Goal: Task Accomplishment & Management: Manage account settings

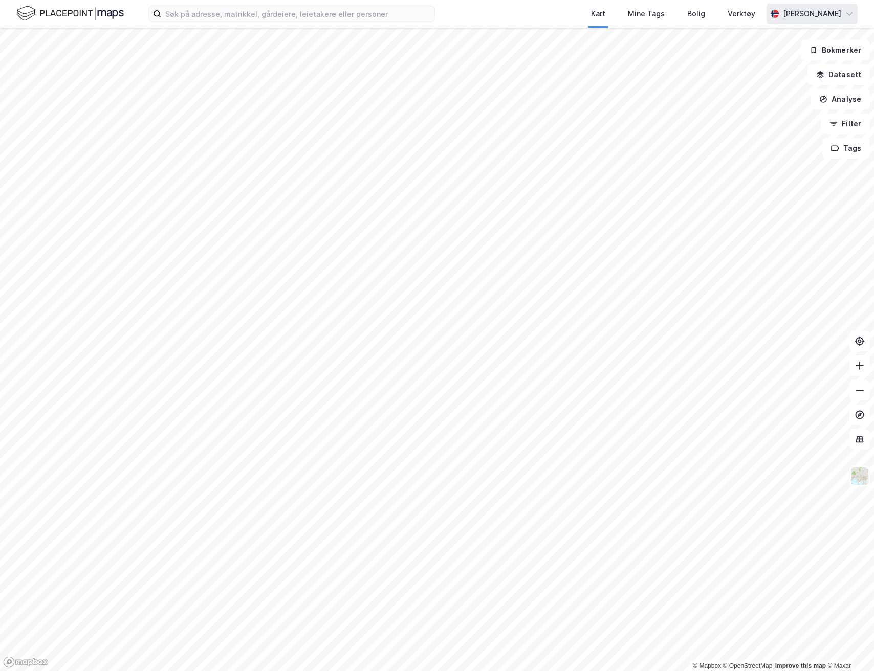
click at [799, 13] on div "[PERSON_NAME]" at bounding box center [812, 14] width 58 height 12
click at [782, 60] on div "Åpne Supervisor portalen" at bounding box center [792, 63] width 91 height 12
click at [818, 17] on div "[PERSON_NAME]" at bounding box center [812, 14] width 58 height 12
click at [804, 61] on div "Åpne Supervisor portalen" at bounding box center [792, 63] width 91 height 12
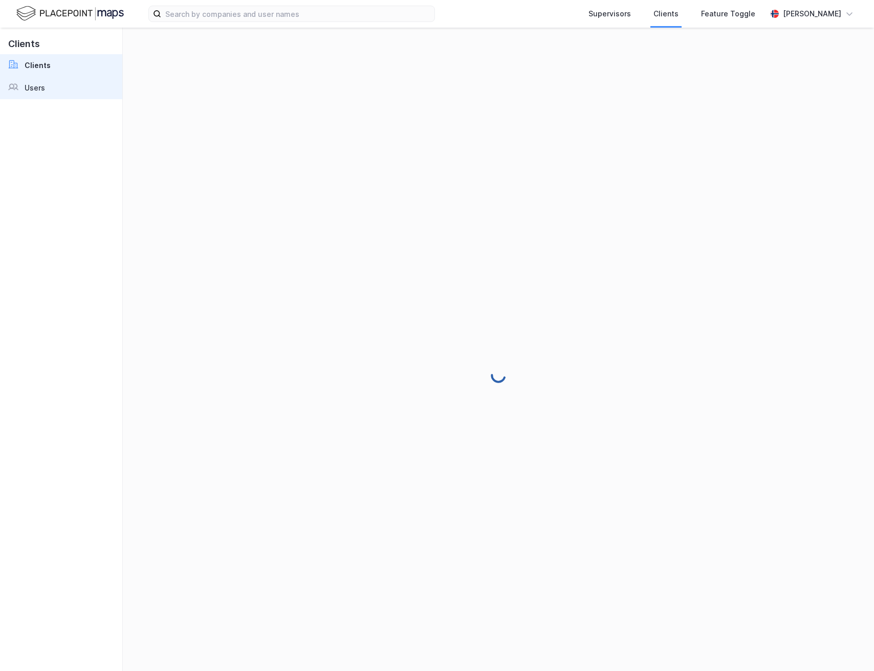
click at [32, 83] on div "Users" at bounding box center [35, 88] width 20 height 12
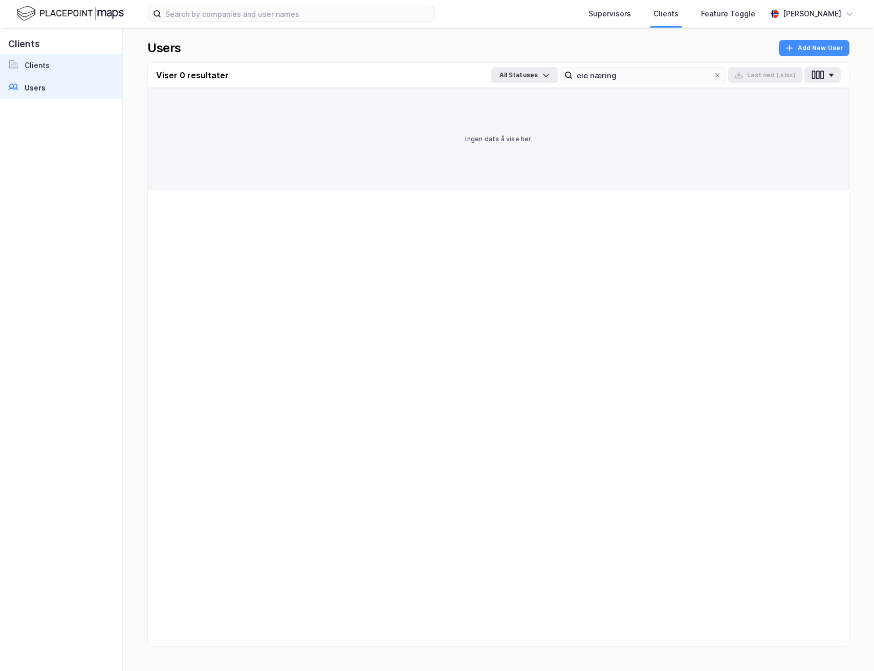
type input "eie næring"
click at [64, 63] on link "Clients" at bounding box center [61, 65] width 122 height 23
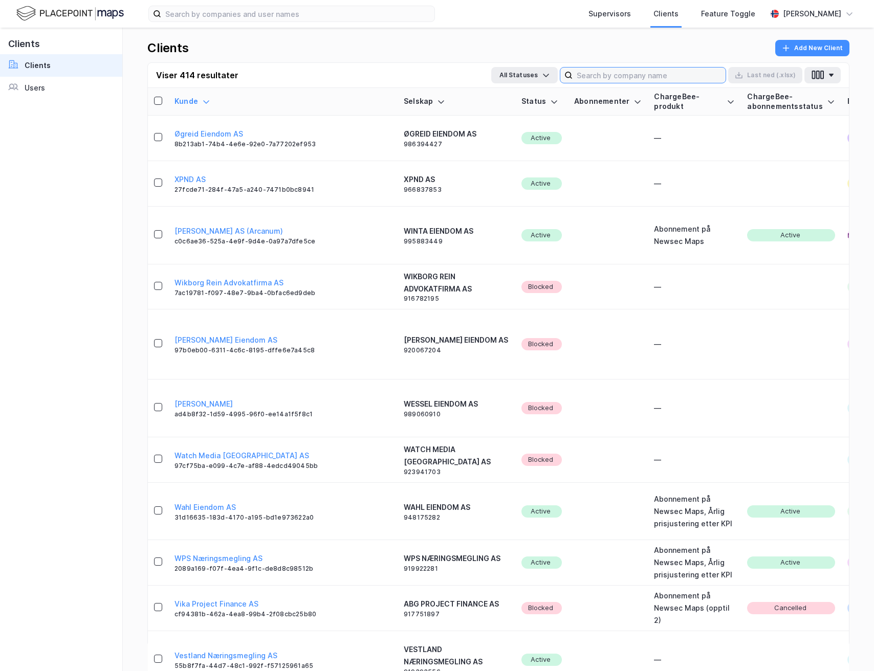
click at [634, 73] on input at bounding box center [649, 75] width 153 height 15
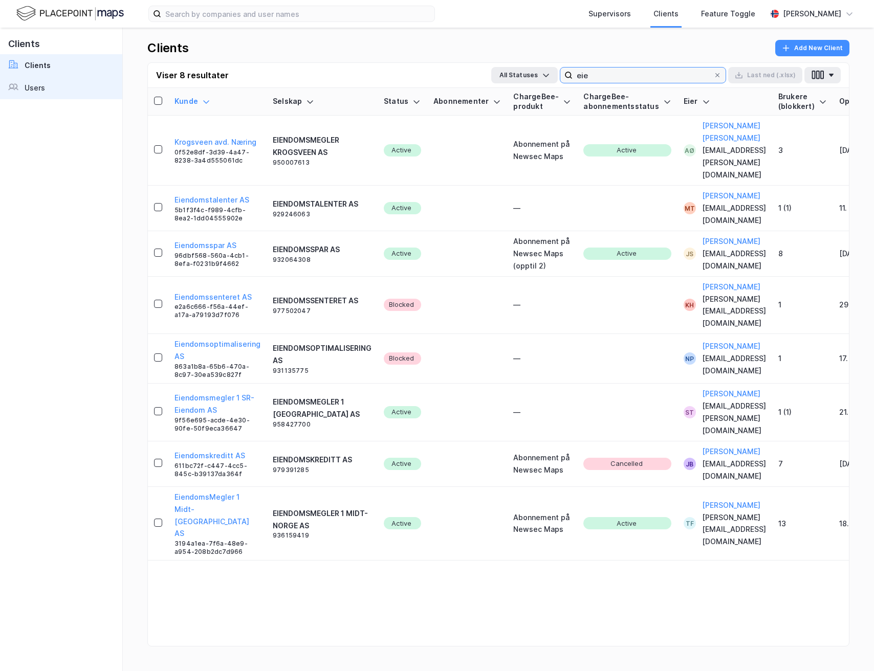
type input "eie"
click at [44, 94] on div "Users" at bounding box center [35, 88] width 20 height 12
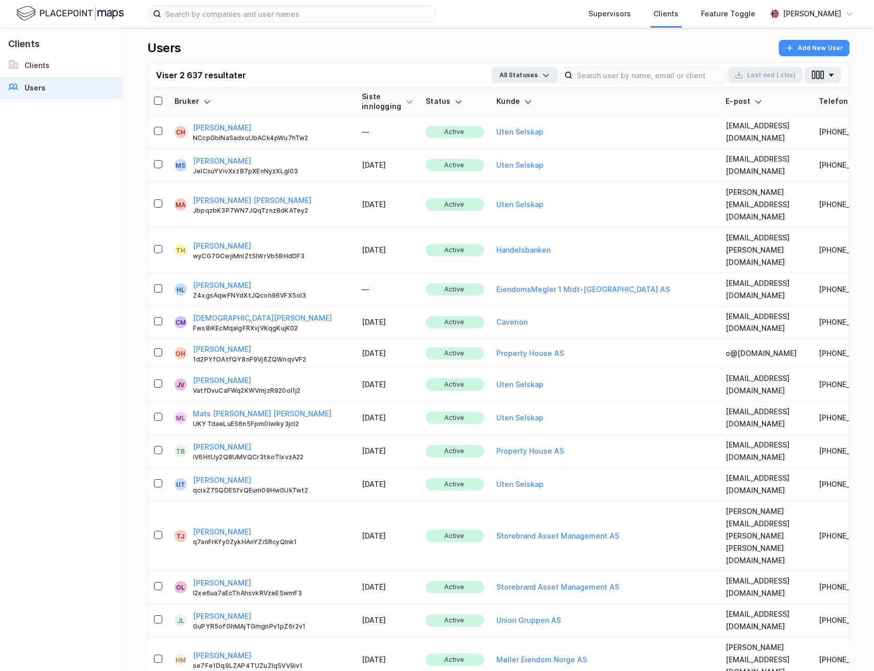
click at [405, 105] on icon at bounding box center [409, 102] width 8 height 8
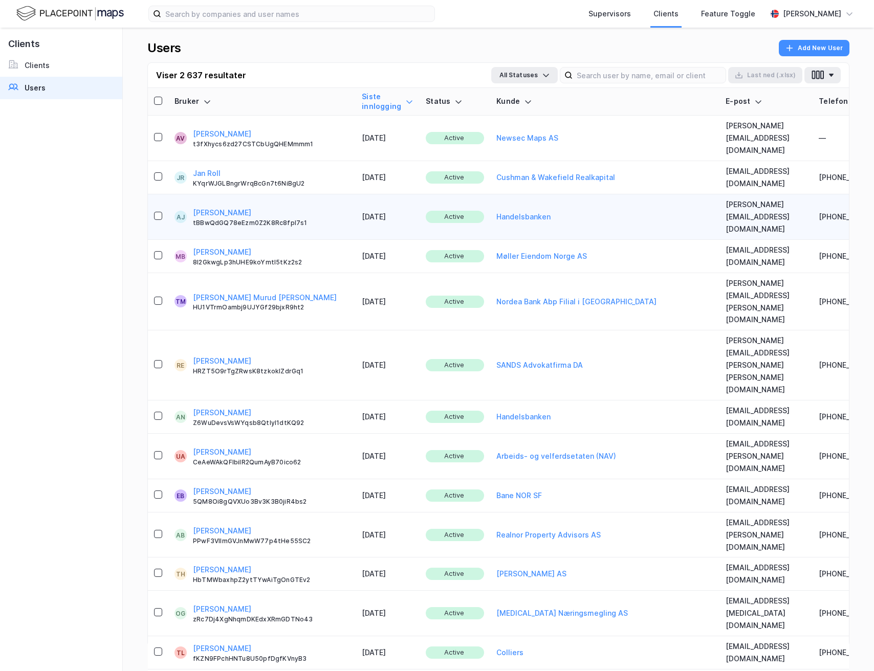
scroll to position [0, 153]
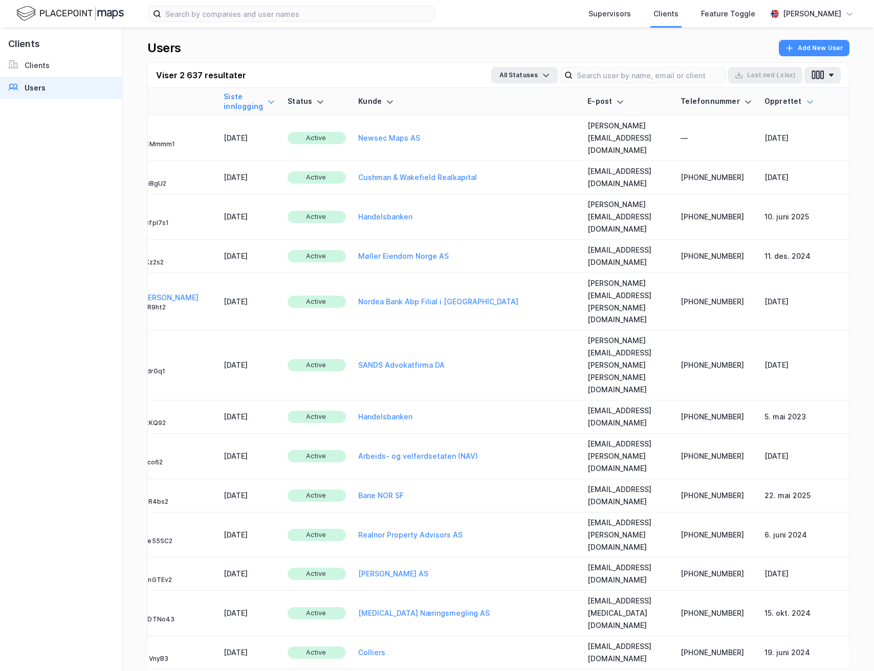
click at [813, 105] on icon at bounding box center [810, 102] width 8 height 8
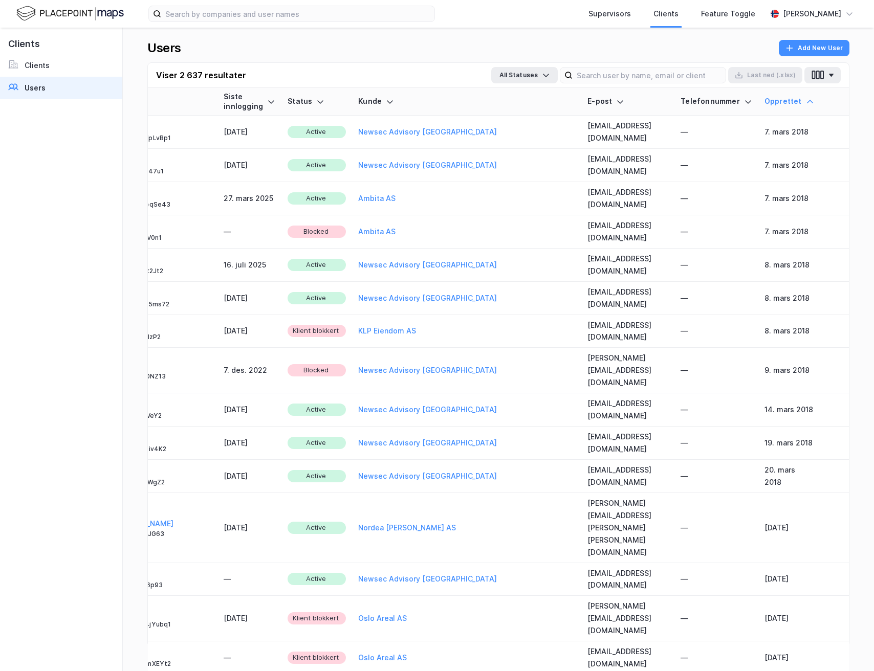
click at [809, 102] on icon at bounding box center [810, 102] width 8 height 8
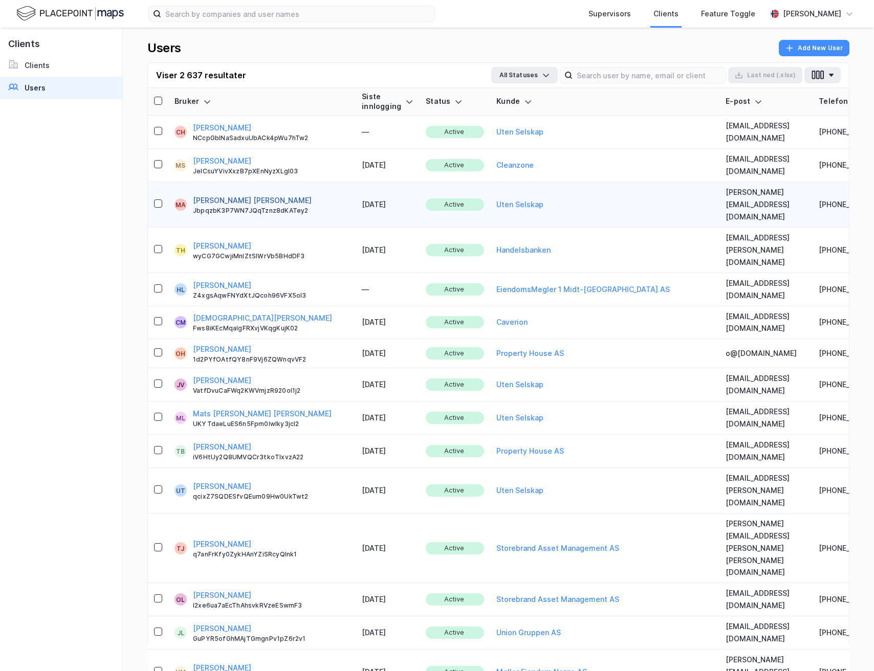
click at [248, 194] on button "[PERSON_NAME] [PERSON_NAME]" at bounding box center [252, 200] width 119 height 12
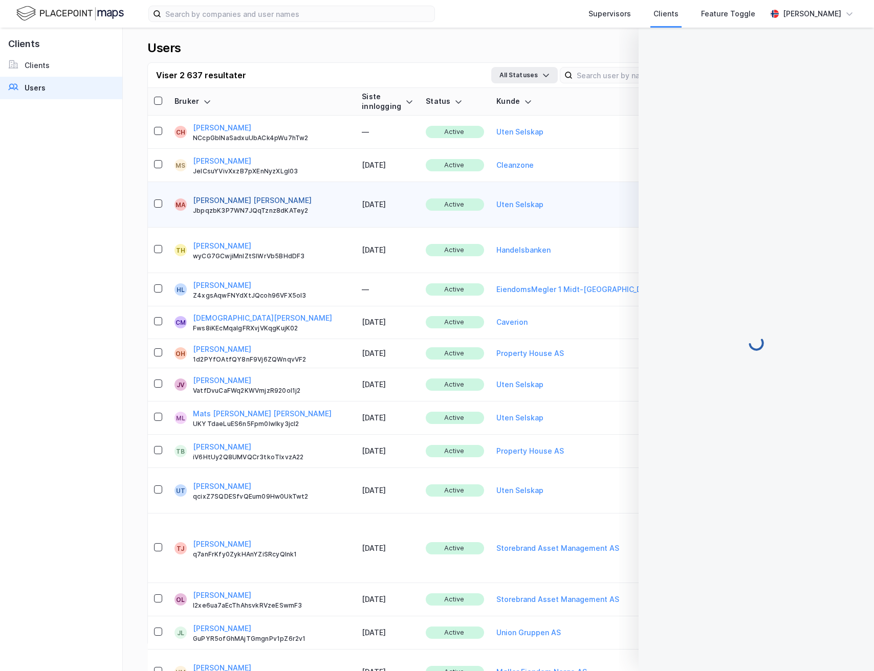
click at [248, 194] on button "[PERSON_NAME] [PERSON_NAME]" at bounding box center [252, 200] width 119 height 12
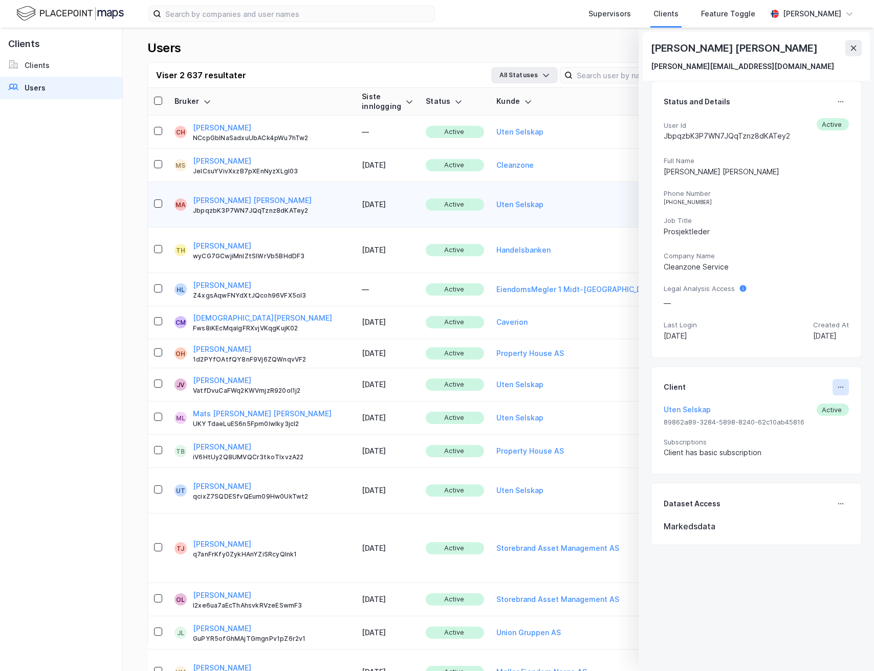
click at [837, 388] on icon at bounding box center [841, 387] width 8 height 8
click at [806, 397] on div "Set Client" at bounding box center [806, 391] width 35 height 12
click at [842, 389] on icon at bounding box center [841, 387] width 8 height 8
click at [820, 391] on div "Set Client" at bounding box center [806, 391] width 35 height 12
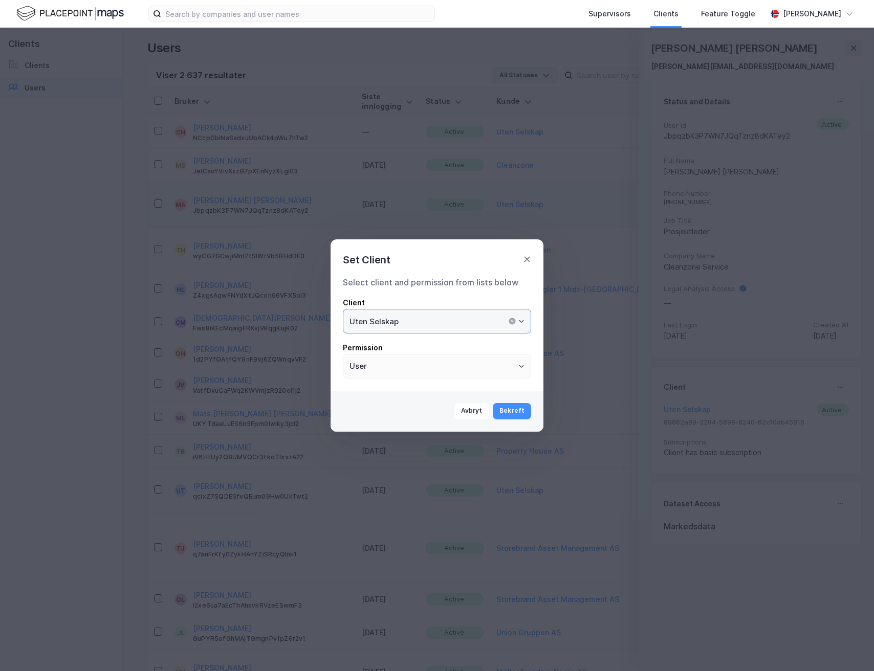
click at [443, 323] on input "Uten Selskap" at bounding box center [436, 322] width 187 height 24
click at [358, 339] on li "Cleanzone" at bounding box center [437, 343] width 188 height 19
type input "Cleanzone"
click at [506, 411] on button "Bekreft" at bounding box center [512, 411] width 38 height 16
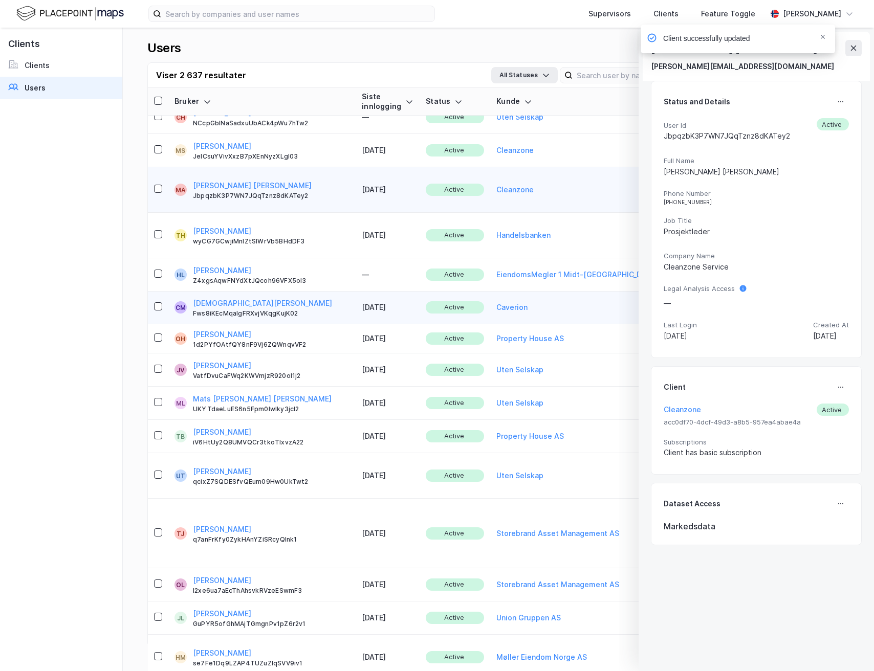
scroll to position [15, 0]
click at [825, 38] on icon "Notifications Alt+T" at bounding box center [823, 37] width 6 height 6
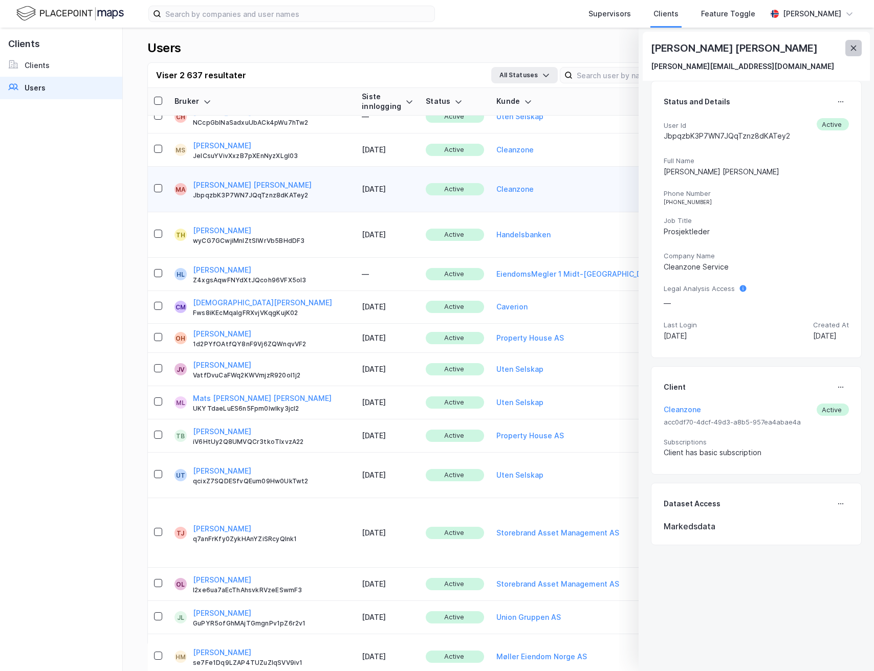
click at [855, 46] on icon at bounding box center [854, 48] width 8 height 8
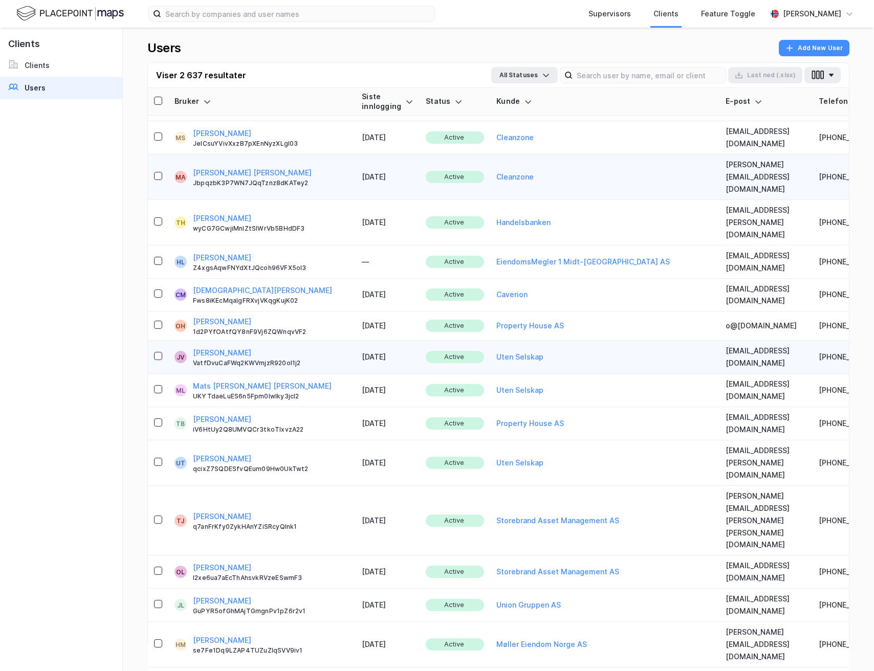
scroll to position [38, 0]
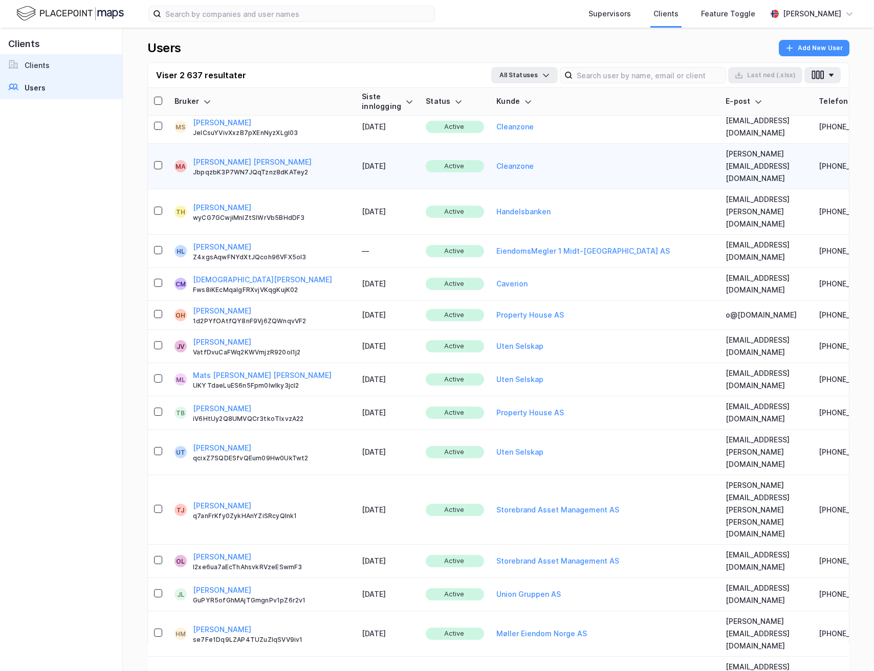
click at [86, 60] on link "Clients" at bounding box center [61, 65] width 122 height 23
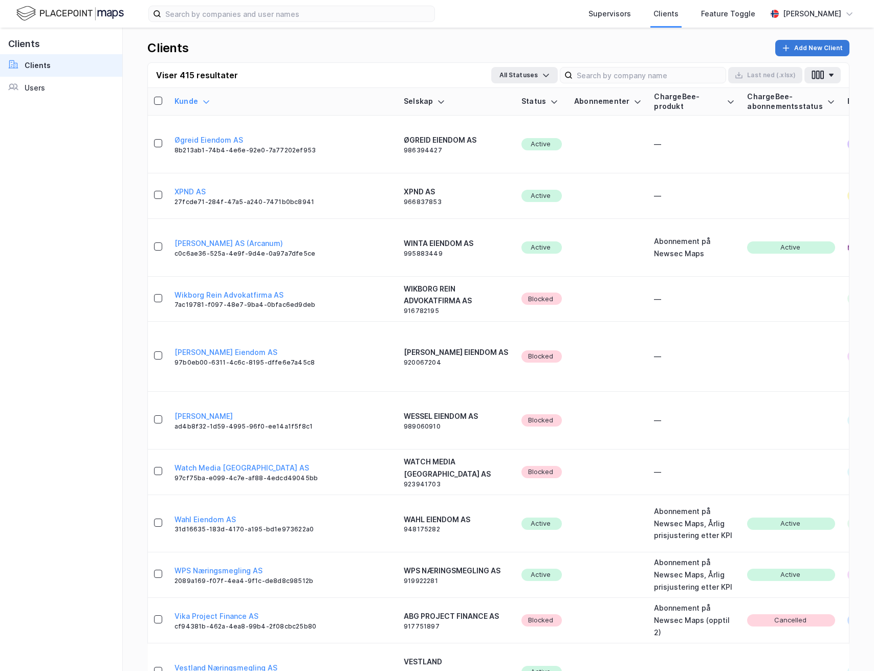
click at [816, 49] on button "Add New Client" at bounding box center [812, 48] width 74 height 16
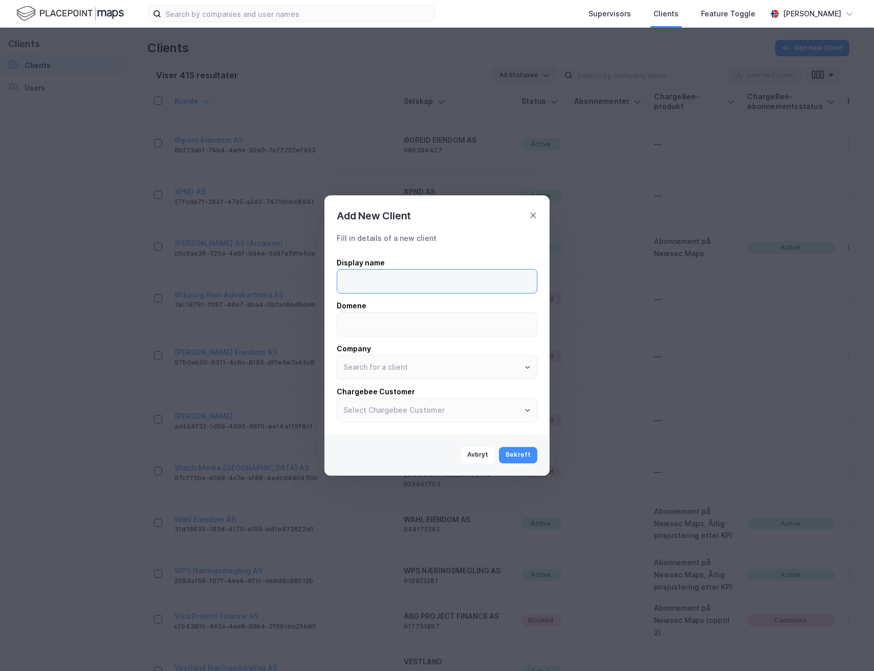
click at [381, 291] on input at bounding box center [437, 282] width 200 height 24
paste input "Rogaland Næringsmegling AS"
type input "Rogaland Næringsmegling AS"
click at [410, 321] on input at bounding box center [437, 325] width 200 height 24
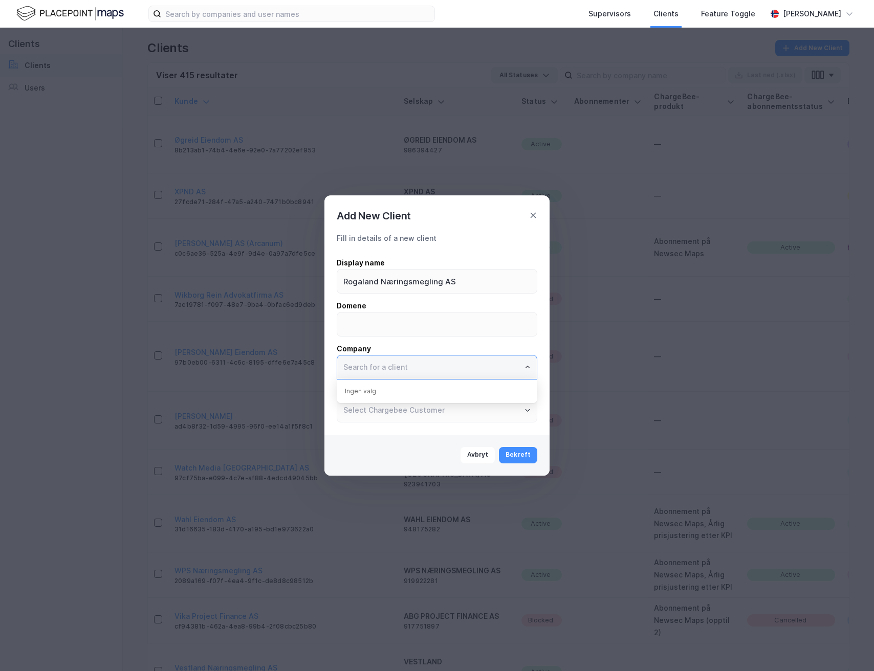
click at [382, 365] on input "text" at bounding box center [437, 368] width 200 height 24
click at [385, 418] on li "ROGALAND NÆRINGSMEGLING AS" at bounding box center [437, 427] width 201 height 19
type input "ROGALAND NÆRINGSMEGLING AS"
click at [519, 453] on button "Bekreft" at bounding box center [518, 455] width 38 height 16
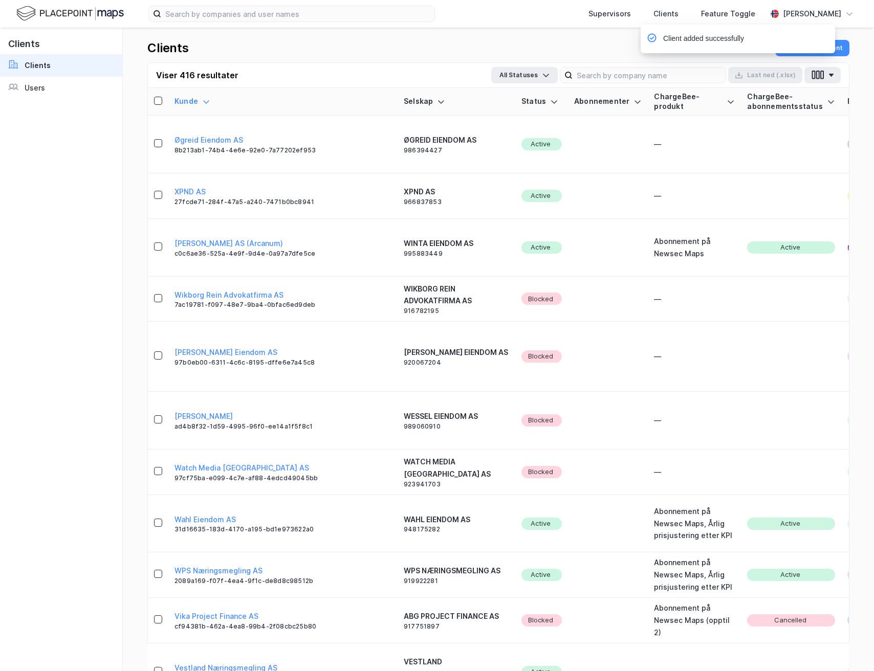
click at [817, 39] on div "Client added successfully" at bounding box center [737, 39] width 180 height 12
click at [80, 94] on link "Users" at bounding box center [61, 88] width 122 height 23
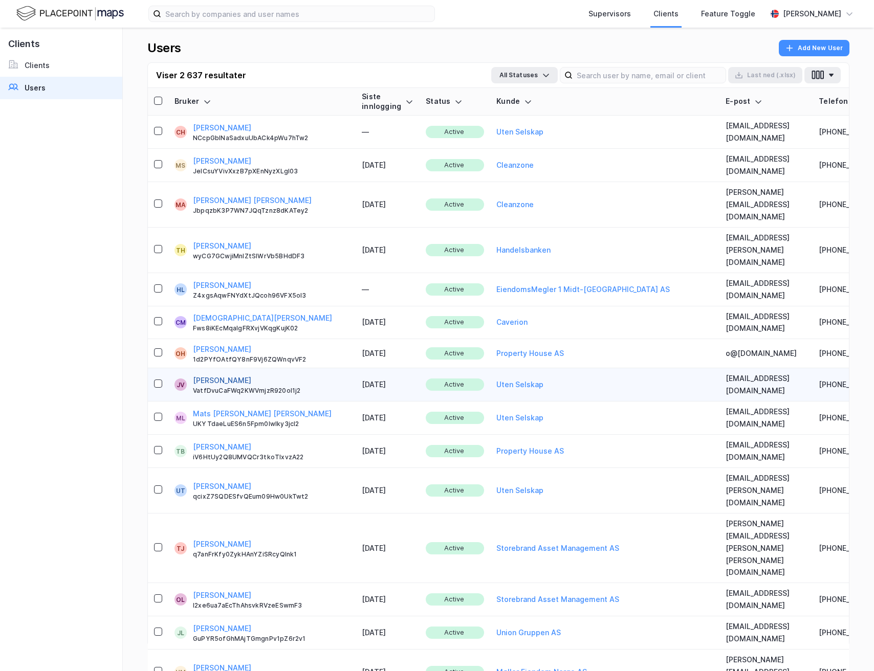
click at [225, 375] on button "[PERSON_NAME]" at bounding box center [222, 381] width 58 height 12
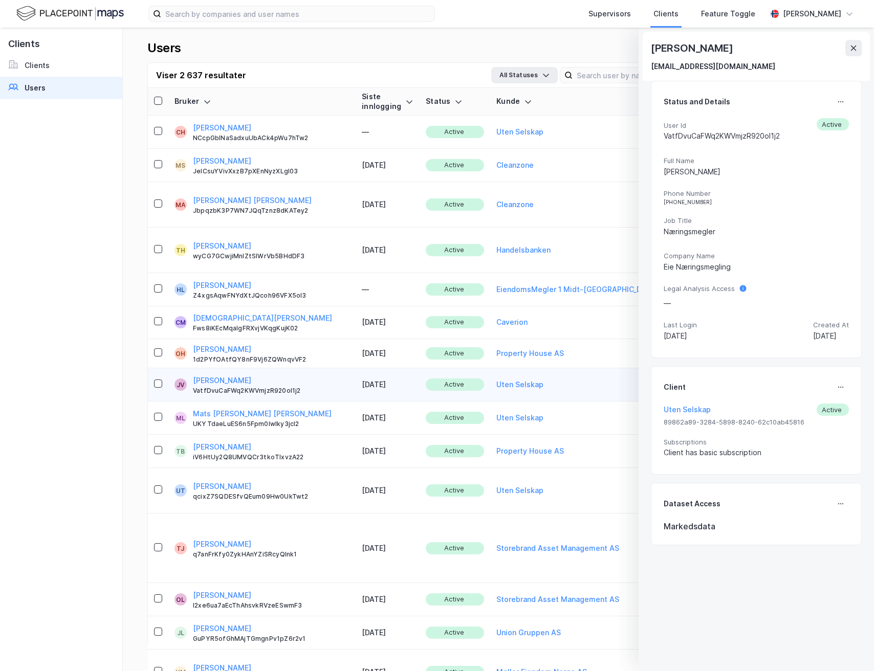
click at [829, 389] on div "Client" at bounding box center [756, 387] width 185 height 16
click at [842, 385] on icon at bounding box center [841, 387] width 8 height 8
click at [809, 393] on div "Set Client" at bounding box center [806, 391] width 35 height 12
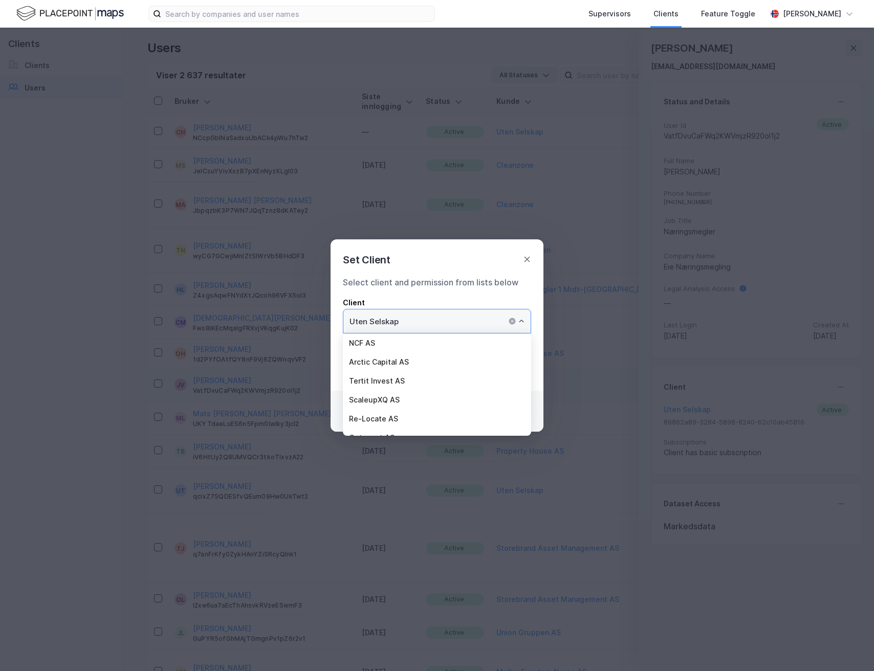
click at [457, 321] on input "Uten Selskap" at bounding box center [436, 322] width 187 height 24
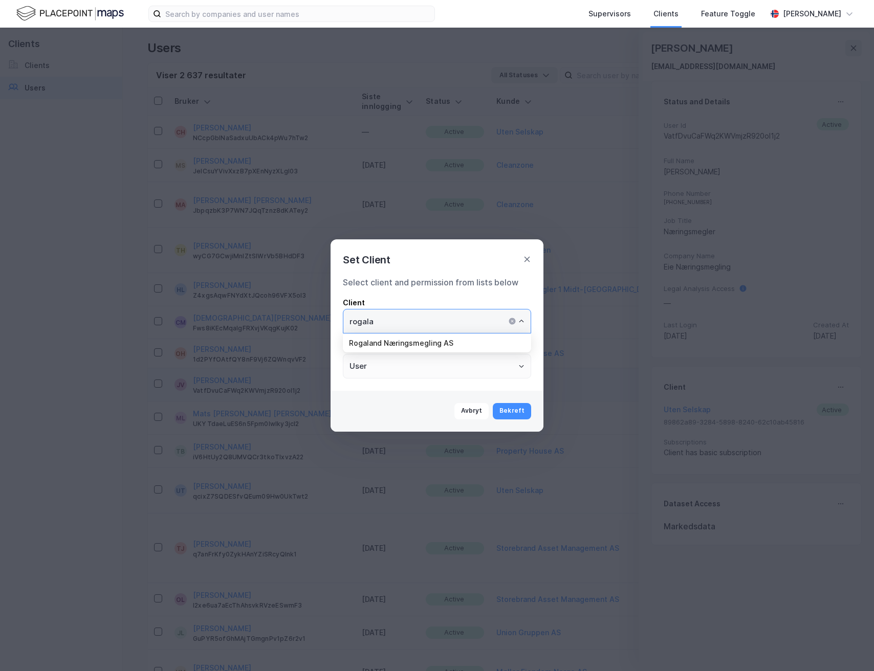
click at [402, 342] on li "Rogaland Næringsmegling AS" at bounding box center [437, 343] width 188 height 19
type input "Rogaland Næringsmegling AS"
click at [506, 409] on button "Bekreft" at bounding box center [512, 411] width 38 height 16
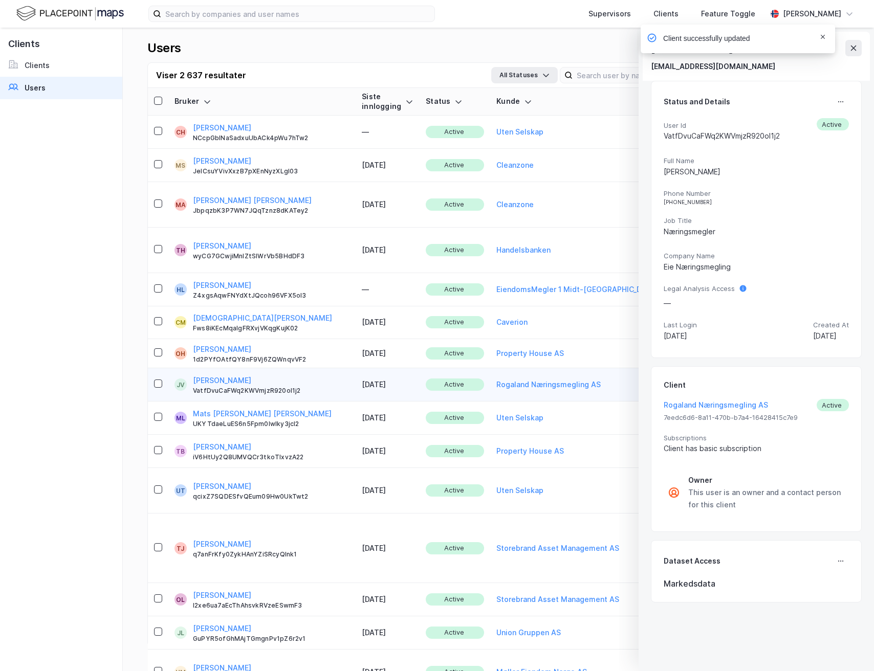
click at [820, 37] on icon "Notifications Alt+T" at bounding box center [823, 37] width 6 height 6
click at [858, 46] on button at bounding box center [853, 48] width 16 height 16
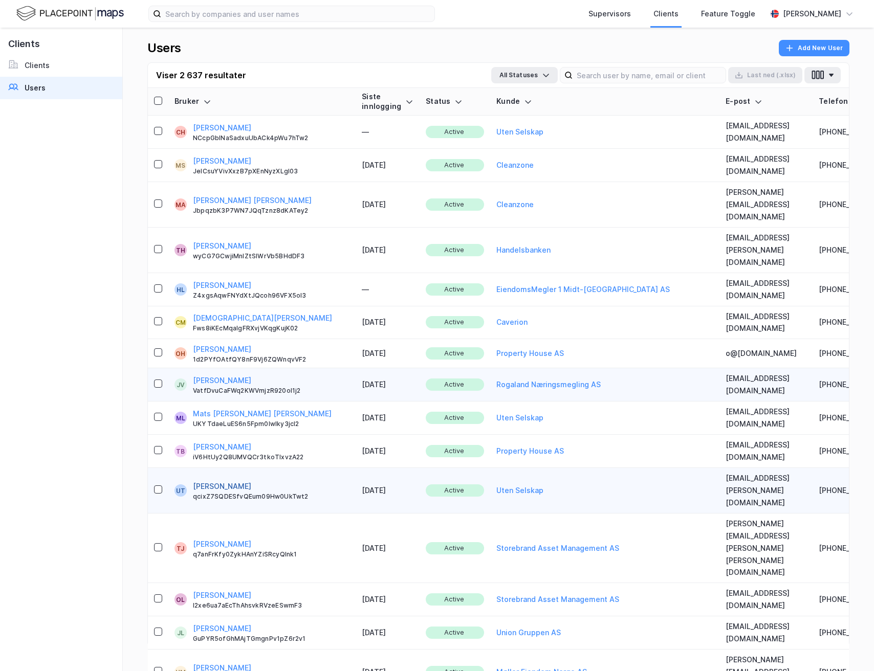
click at [243, 481] on button "[PERSON_NAME]" at bounding box center [222, 487] width 58 height 12
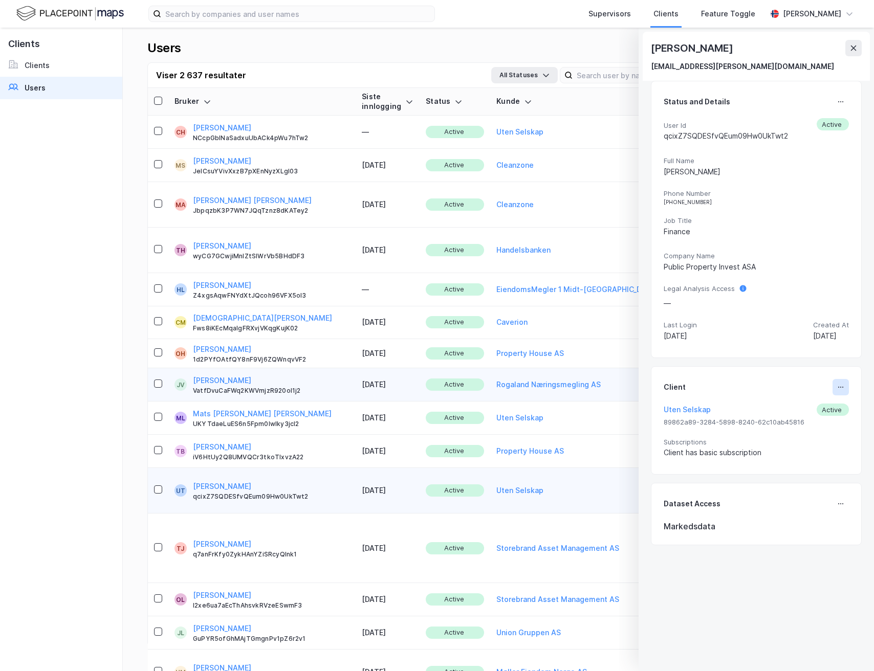
click at [839, 383] on icon at bounding box center [841, 387] width 8 height 8
click at [809, 389] on div "Set Client" at bounding box center [806, 391] width 35 height 12
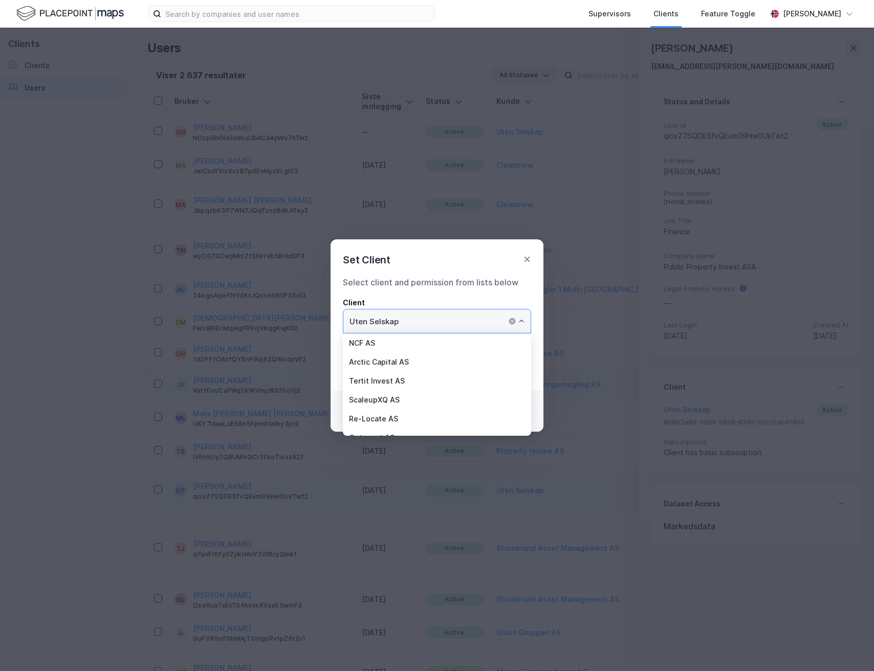
click at [467, 323] on input "Uten Selskap" at bounding box center [436, 322] width 187 height 24
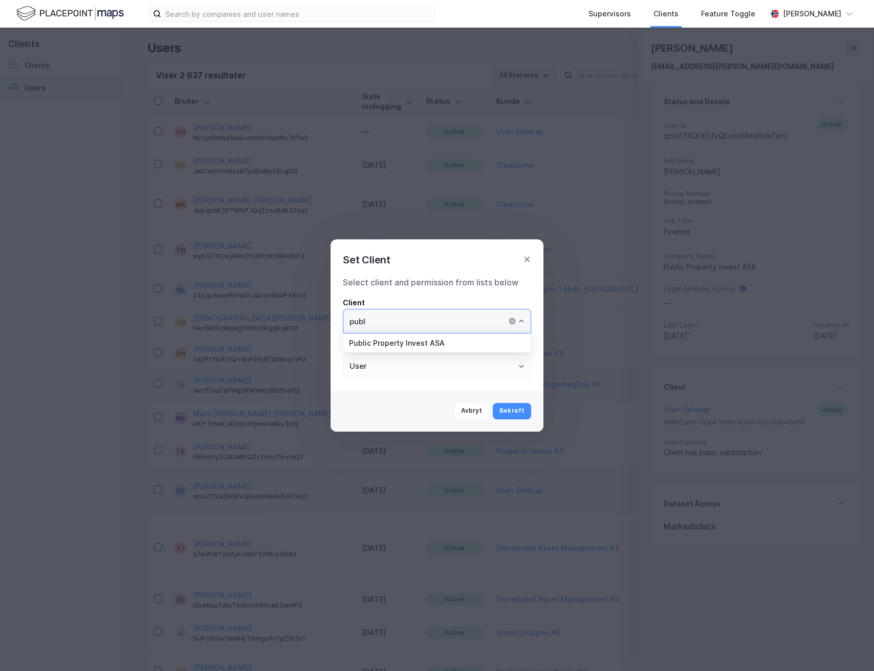
click at [404, 347] on li "Public Property Invest ASA" at bounding box center [437, 343] width 188 height 19
type input "Public Property Invest ASA"
click at [511, 411] on button "Bekreft" at bounding box center [512, 411] width 38 height 16
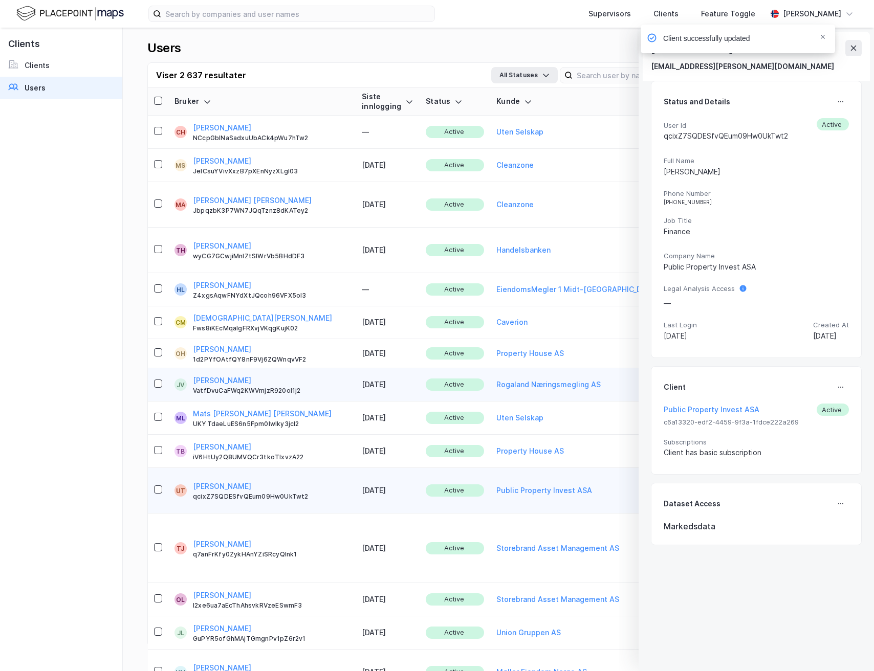
click at [850, 51] on div "Client successfully updated" at bounding box center [768, 42] width 194 height 34
click at [854, 46] on div "Client successfully updated" at bounding box center [768, 42] width 194 height 34
click at [827, 35] on div "Client successfully updated" at bounding box center [738, 39] width 194 height 29
click at [820, 38] on icon "Notifications Alt+T" at bounding box center [823, 37] width 6 height 6
click at [851, 48] on icon at bounding box center [854, 48] width 8 height 8
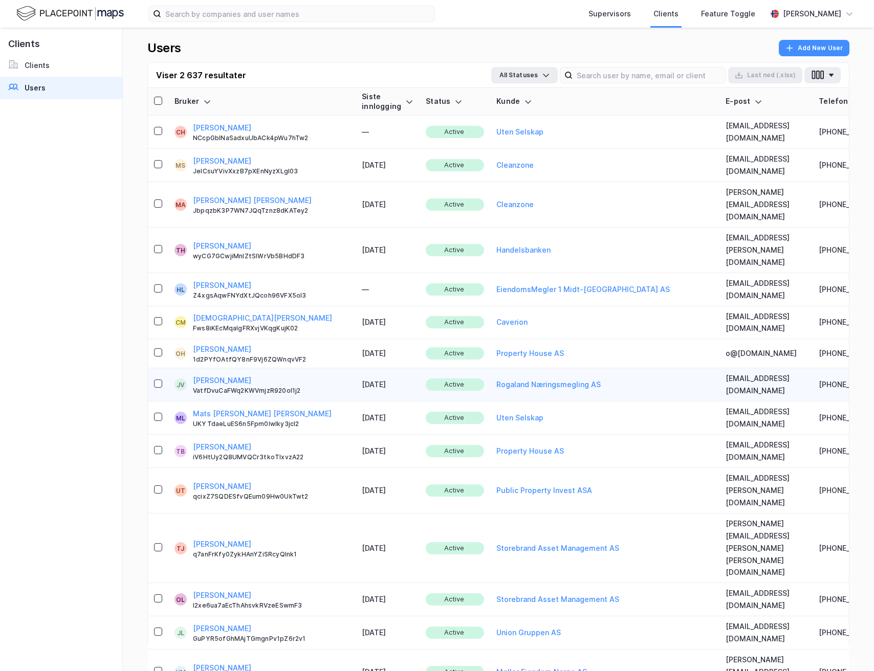
click at [851, 47] on div "Users Add New User Viser 2 637 resultater All Statuses Last [PERSON_NAME] (.xls…" at bounding box center [498, 350] width 751 height 644
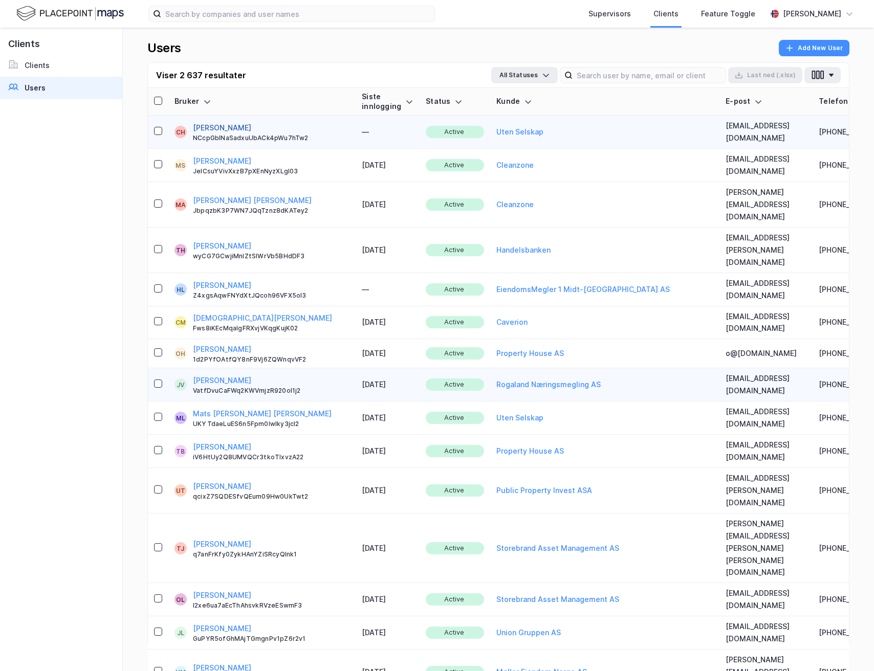
click at [214, 125] on button "[PERSON_NAME]" at bounding box center [222, 128] width 58 height 12
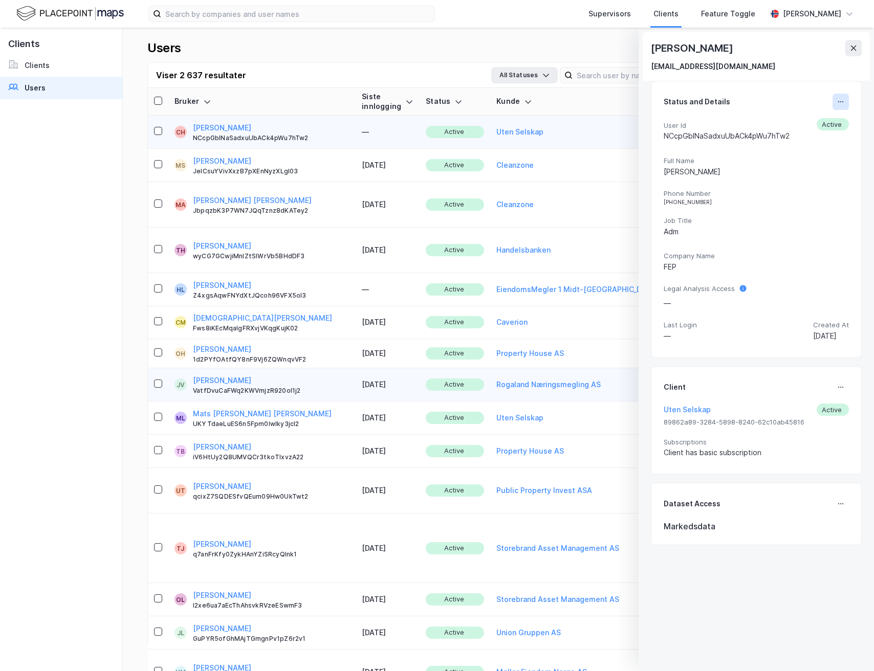
click at [840, 99] on icon at bounding box center [841, 102] width 8 height 8
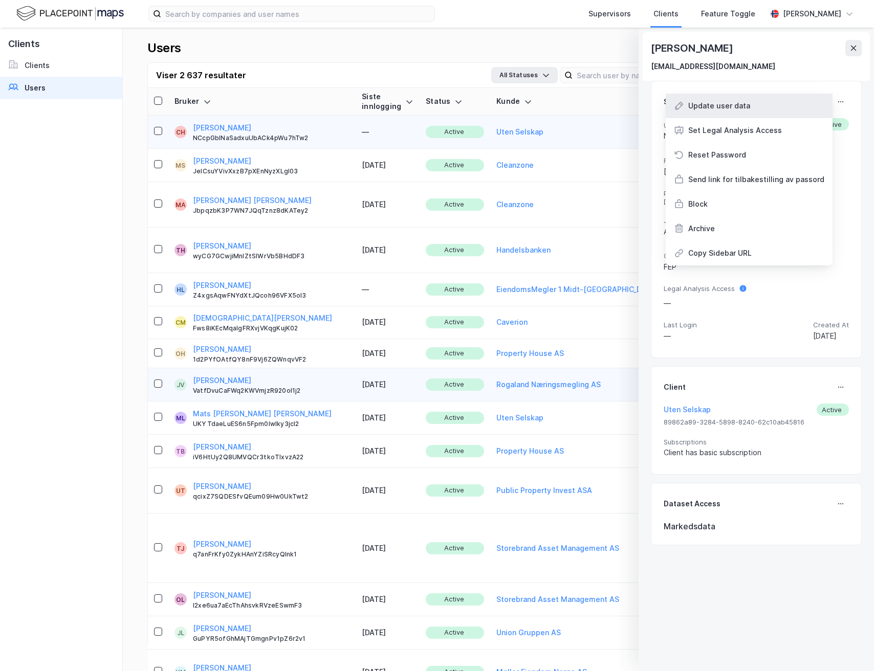
click at [762, 109] on div "Update user data" at bounding box center [749, 106] width 167 height 25
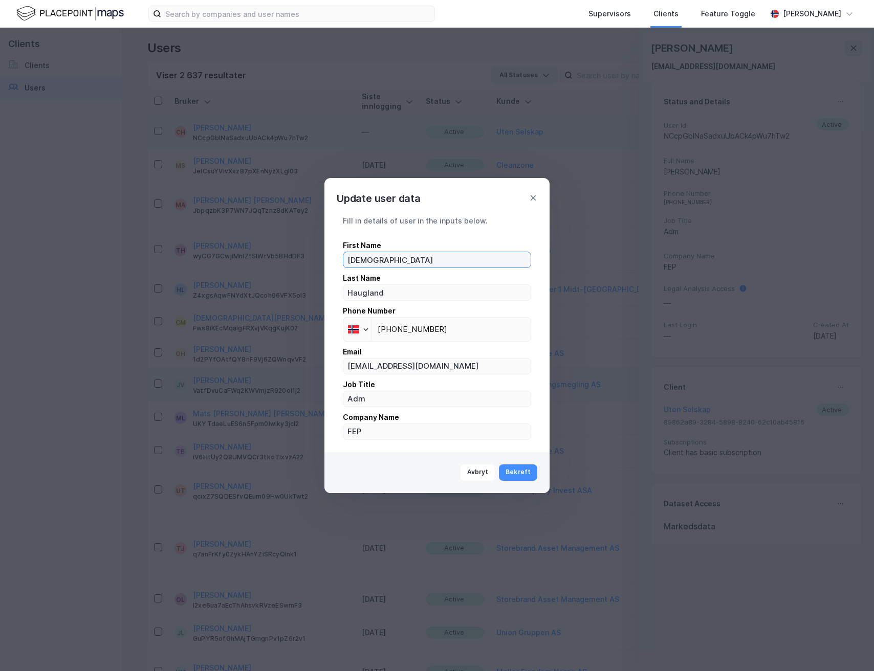
click at [350, 258] on input "[DEMOGRAPHIC_DATA]" at bounding box center [436, 259] width 187 height 15
type input "[DEMOGRAPHIC_DATA]"
click at [514, 473] on button "Bekreft" at bounding box center [518, 473] width 38 height 16
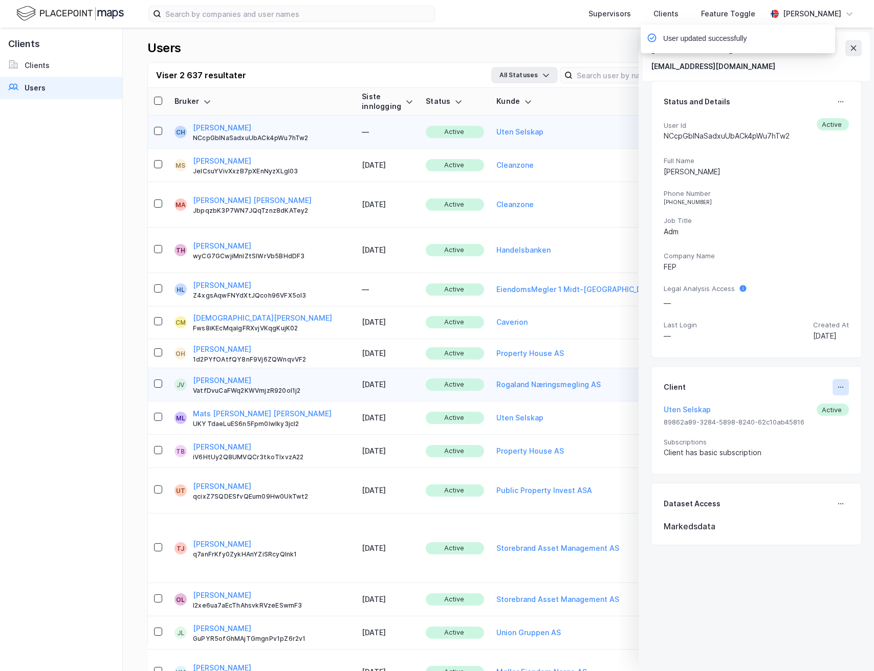
click at [837, 381] on button at bounding box center [841, 387] width 16 height 16
click at [808, 395] on div "Set Client" at bounding box center [806, 391] width 35 height 12
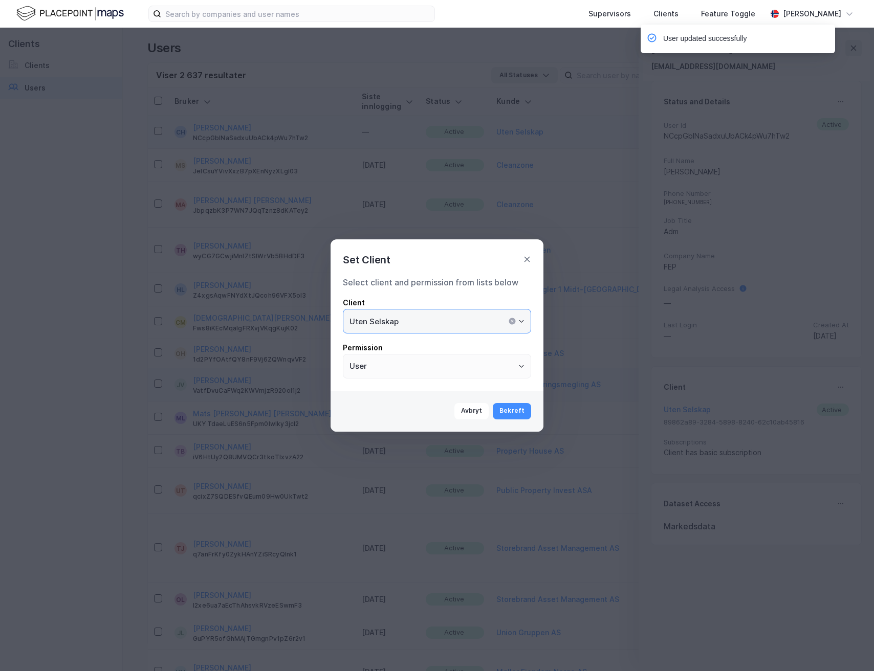
click at [467, 314] on input "Uten Selskap" at bounding box center [436, 322] width 187 height 24
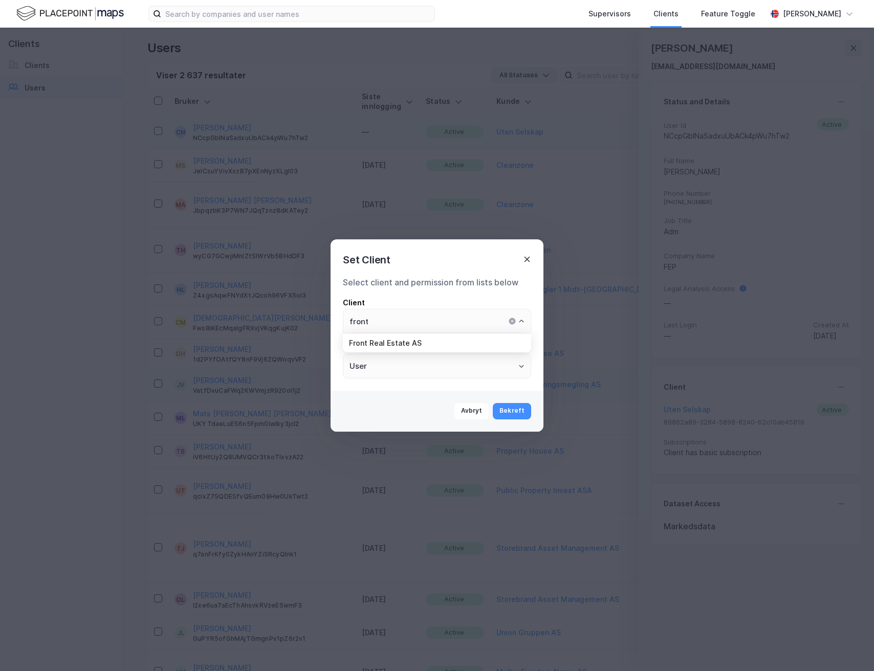
type input "Uten Selskap"
click at [527, 258] on icon at bounding box center [528, 260] width 6 height 6
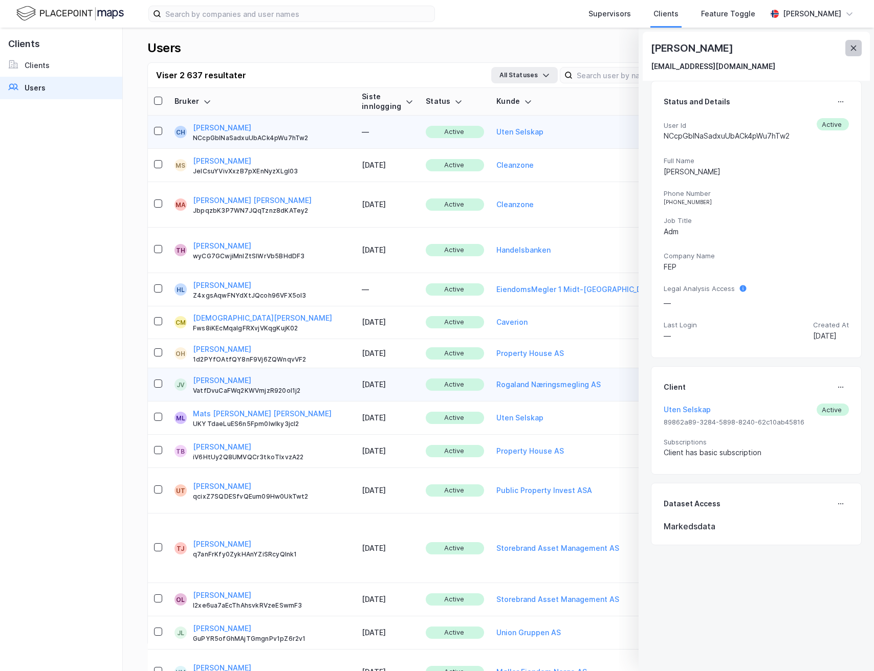
click at [852, 47] on icon at bounding box center [854, 48] width 6 height 5
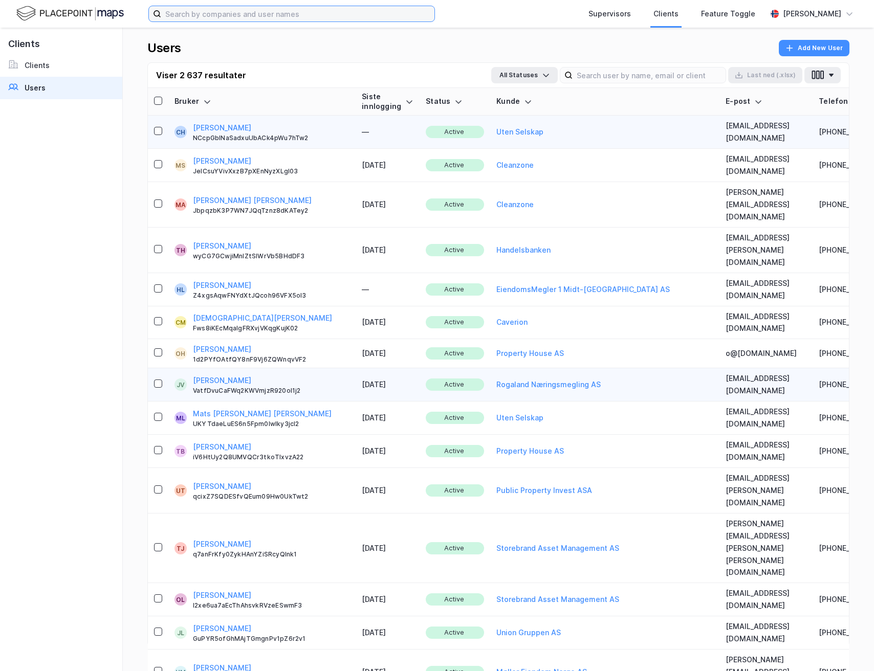
click at [314, 9] on input at bounding box center [297, 13] width 273 height 15
click at [303, 19] on input at bounding box center [297, 13] width 273 height 15
type input "front eiend"
click at [70, 88] on link "Users" at bounding box center [61, 88] width 122 height 23
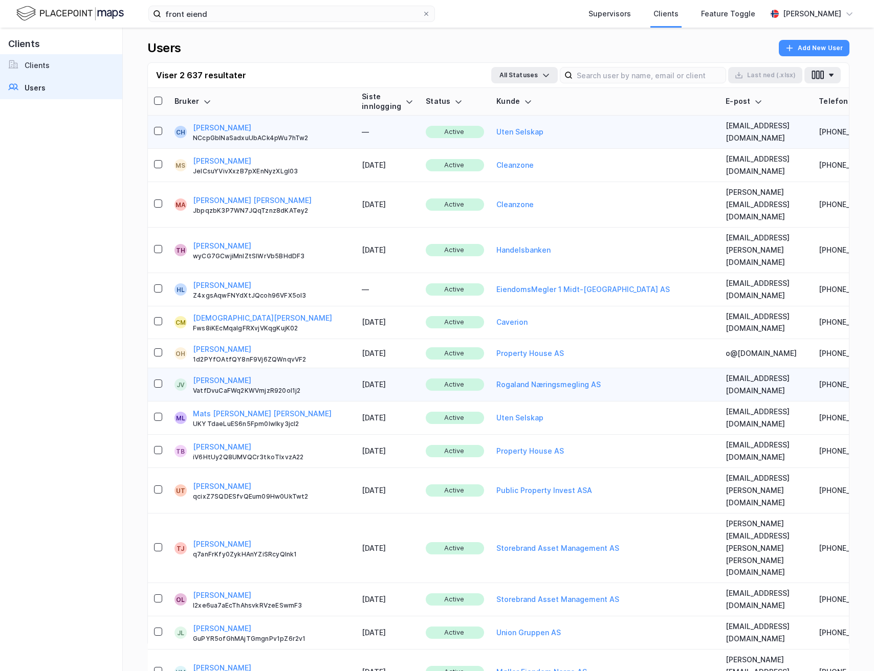
click at [58, 68] on link "Clients" at bounding box center [61, 65] width 122 height 23
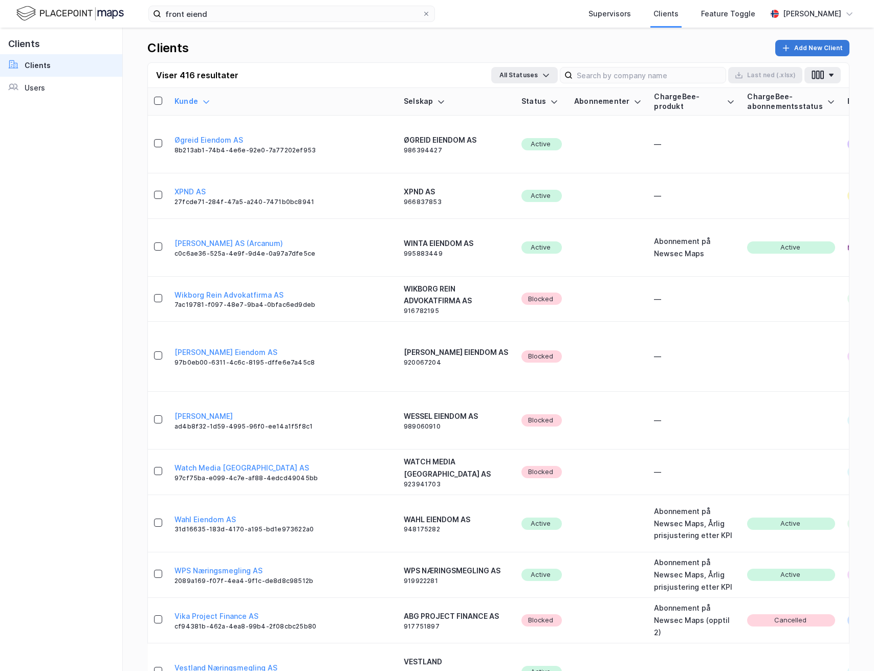
click at [813, 49] on button "Add New Client" at bounding box center [812, 48] width 74 height 16
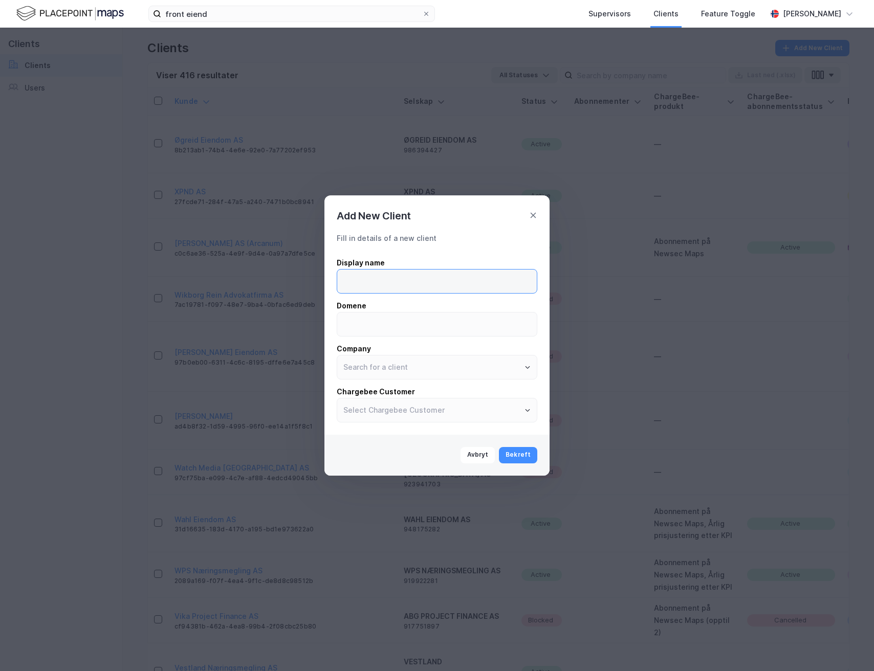
click at [405, 288] on input at bounding box center [437, 282] width 200 height 24
type input "Fast Eiendomspartner"
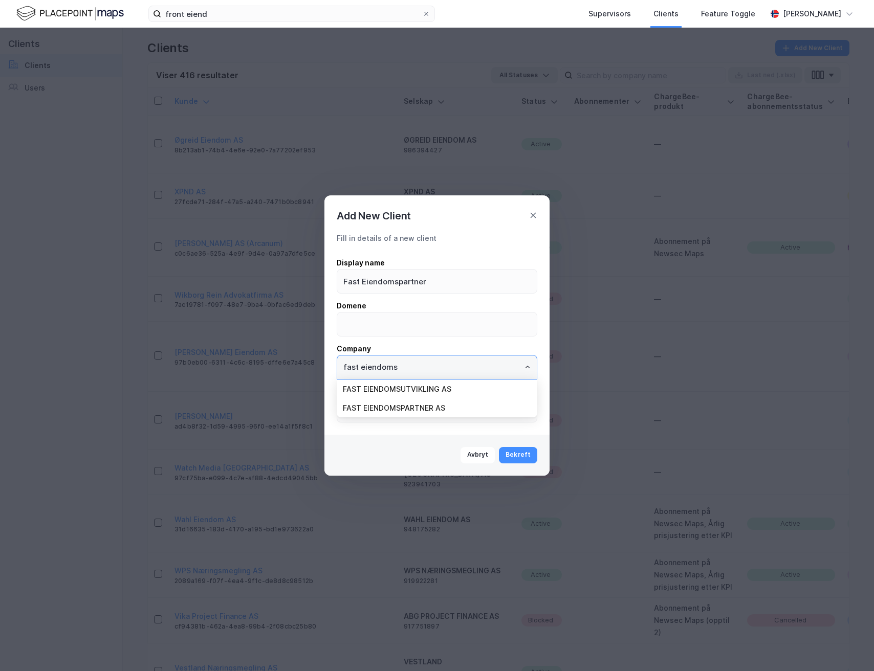
click at [402, 405] on li "FAST EIENDOMSPARTNER AS" at bounding box center [437, 408] width 201 height 19
type input "FAST EIENDOMSPARTNER AS"
click at [514, 450] on button "Bekreft" at bounding box center [518, 455] width 38 height 16
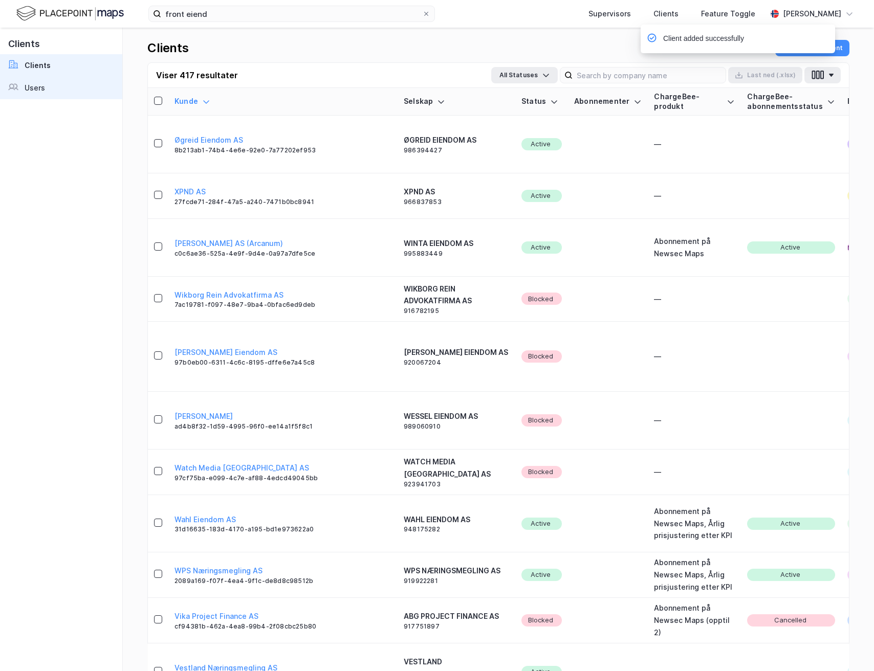
click at [28, 89] on div "Users" at bounding box center [35, 88] width 20 height 12
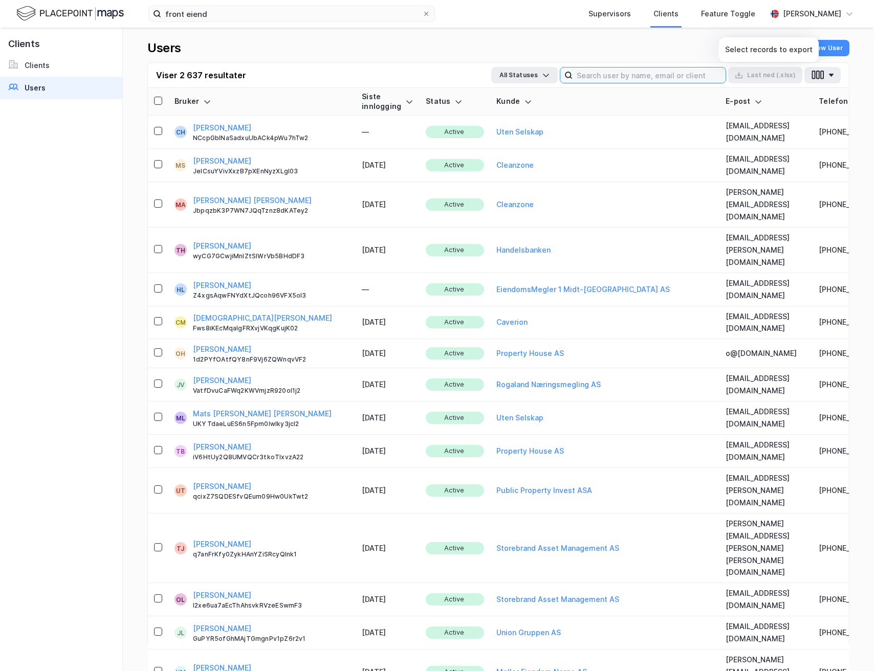
click at [715, 69] on input at bounding box center [649, 75] width 153 height 15
click at [681, 79] on input at bounding box center [649, 75] width 153 height 15
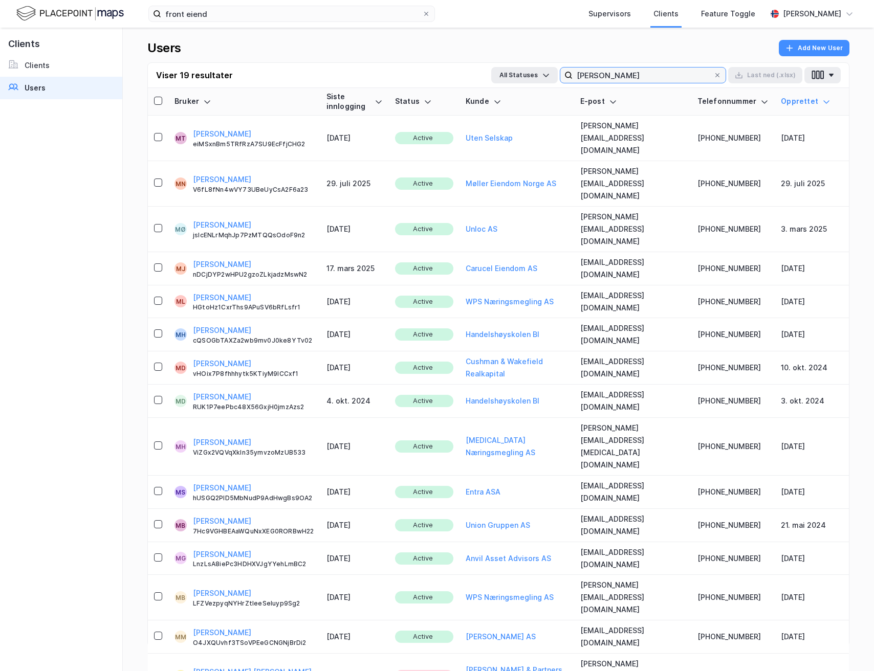
click at [606, 79] on input "marius" at bounding box center [643, 75] width 141 height 15
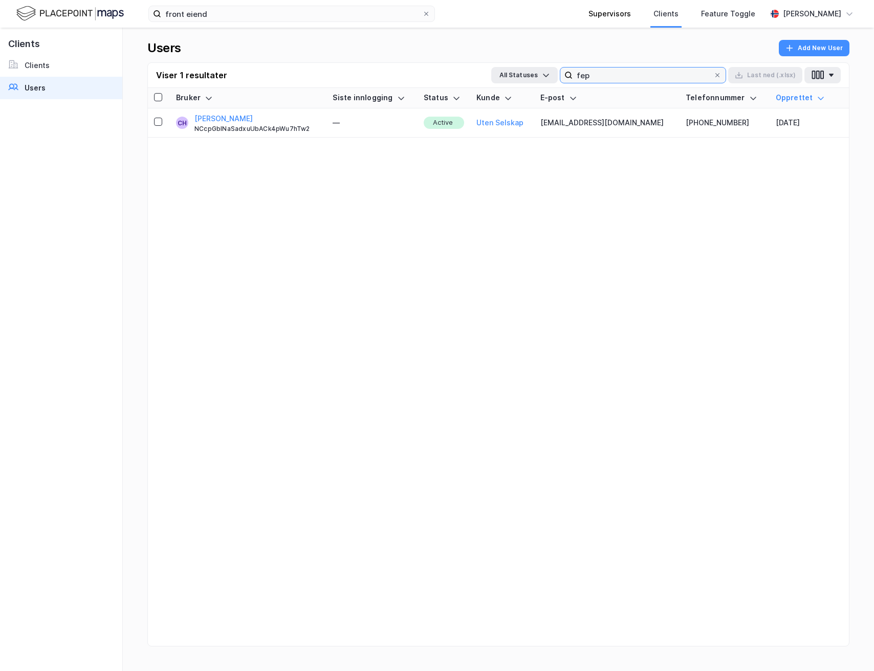
type input "fep"
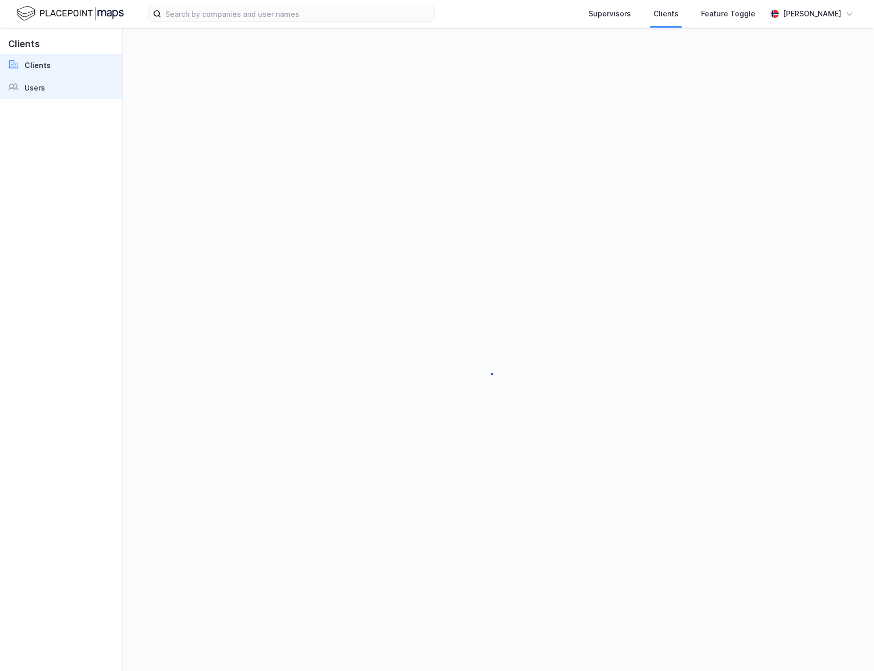
click at [62, 84] on link "Users" at bounding box center [61, 88] width 122 height 23
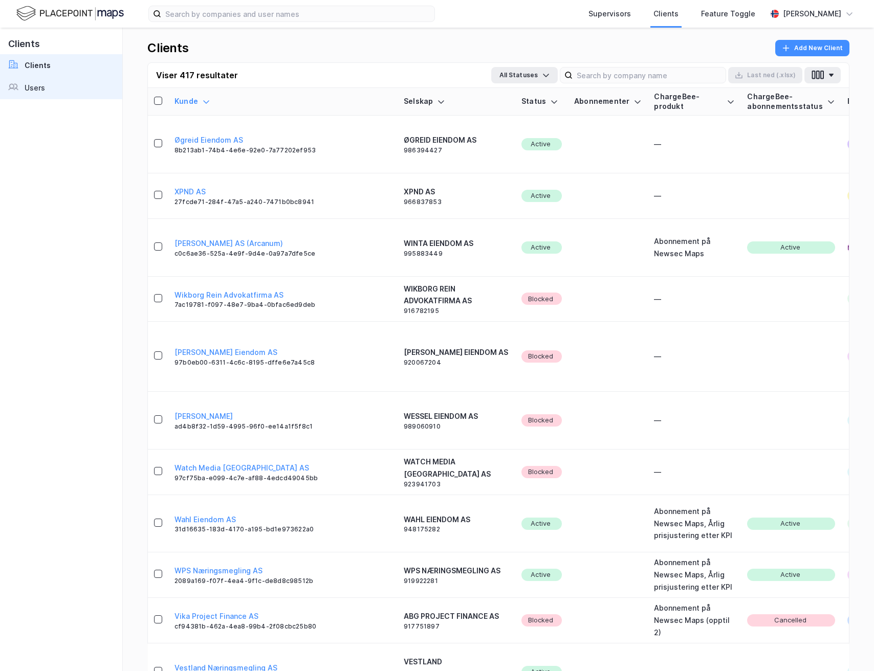
click at [63, 85] on link "Users" at bounding box center [61, 88] width 122 height 23
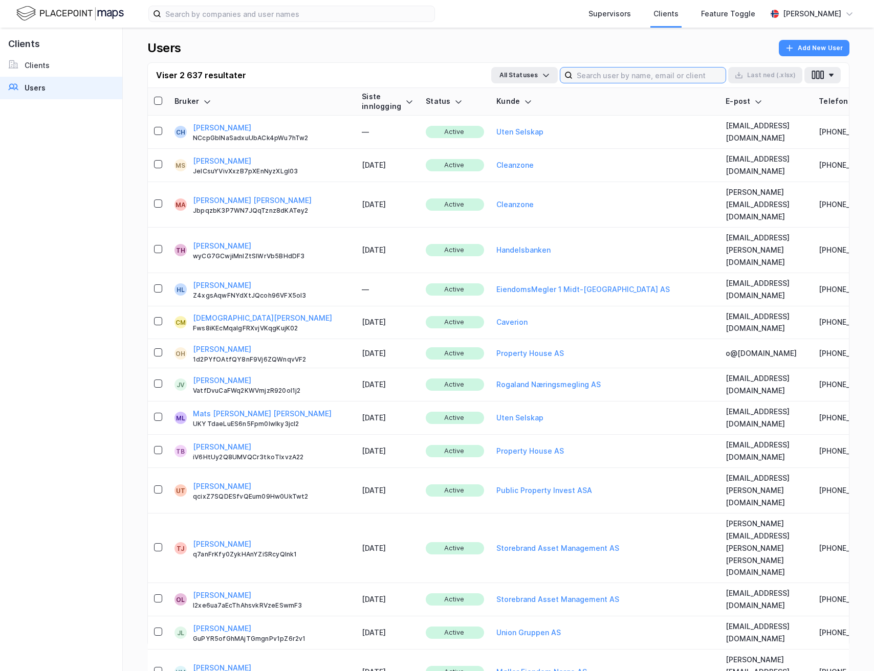
click at [633, 69] on input at bounding box center [649, 75] width 153 height 15
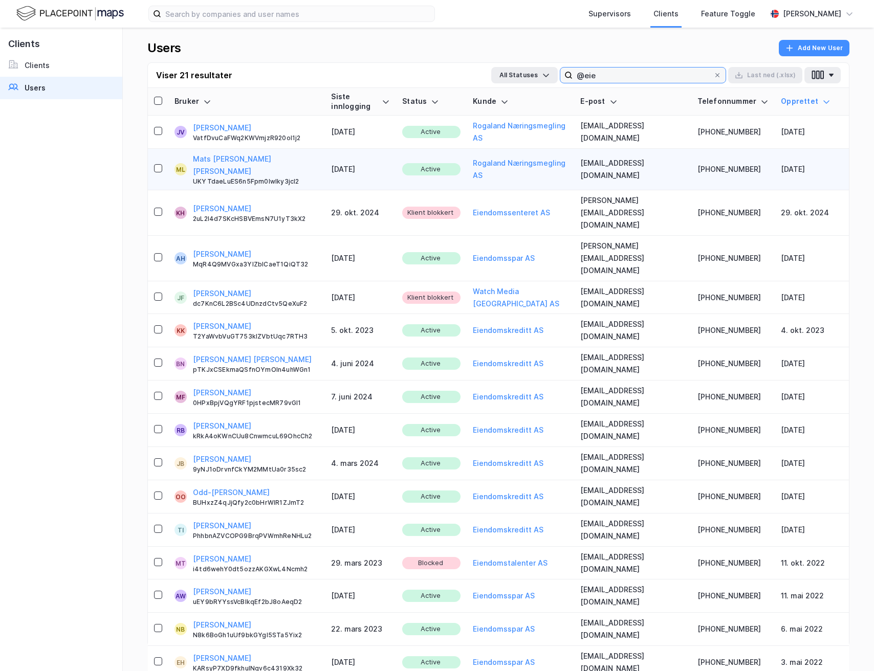
type input "@eie"
copy td "[EMAIL_ADDRESS][DOMAIN_NAME]"
drag, startPoint x: 609, startPoint y: 164, endPoint x: 556, endPoint y: 165, distance: 52.2
click at [574, 165] on td "[EMAIL_ADDRESS][DOMAIN_NAME]" at bounding box center [632, 169] width 117 height 41
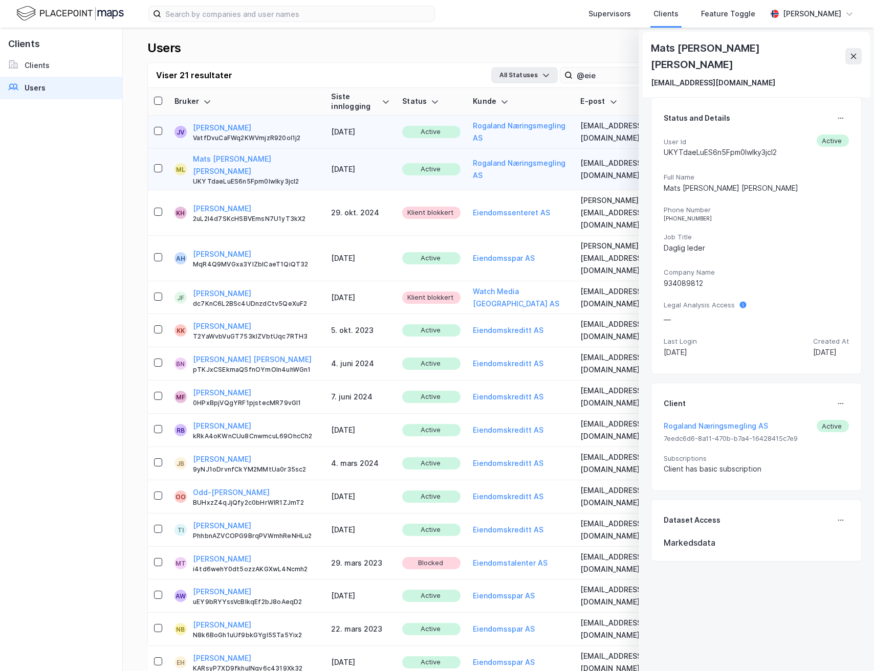
click at [263, 123] on div "Jan Varhaug VatfDvuCaFWq2KWVmjzR920oI1j2" at bounding box center [256, 132] width 126 height 20
